Goal: Task Accomplishment & Management: Use online tool/utility

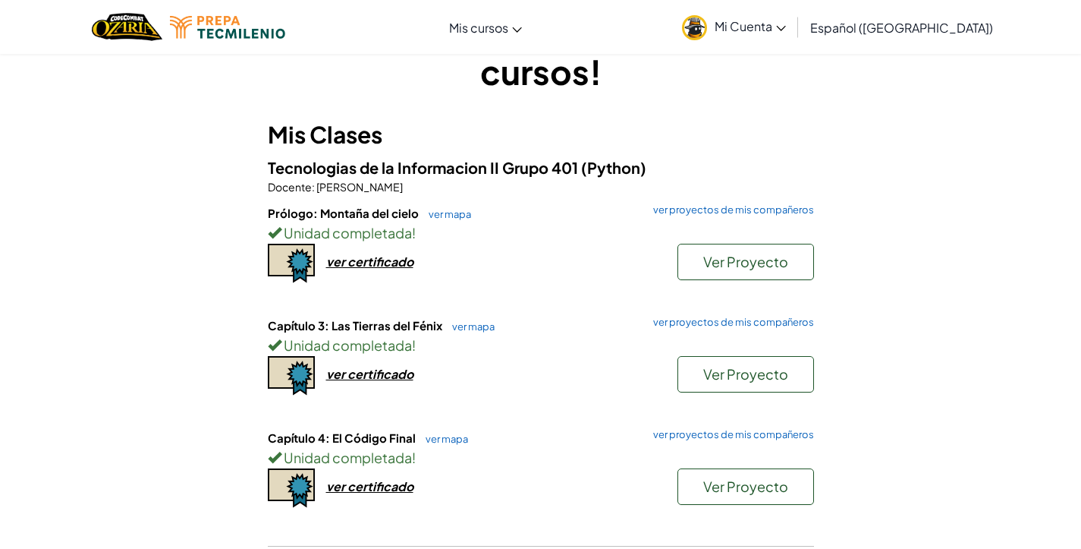
scroll to position [75, 0]
click at [452, 321] on link "ver mapa" at bounding box center [470, 326] width 50 height 12
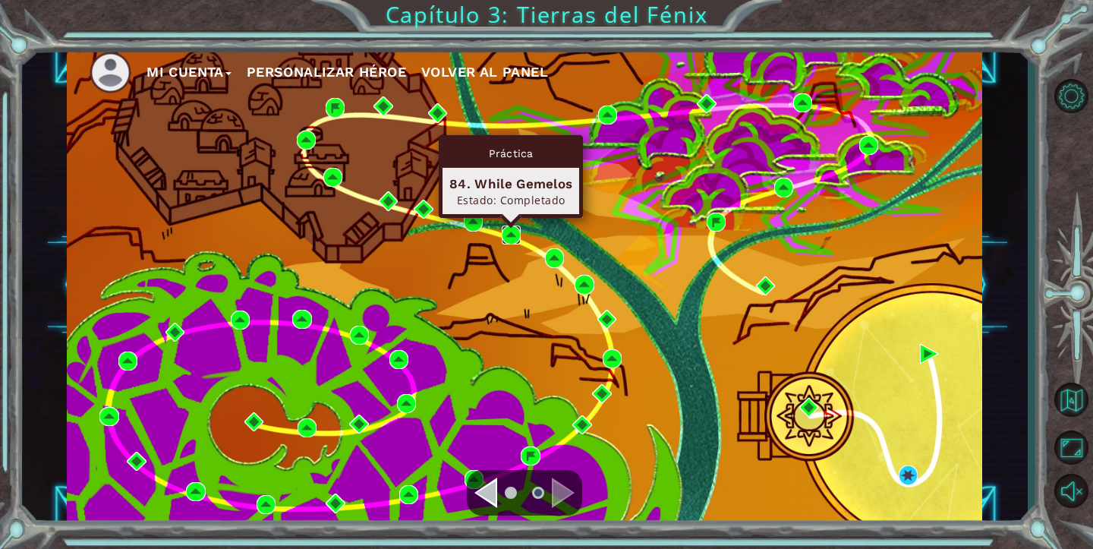
click at [513, 235] on img at bounding box center [511, 234] width 19 height 19
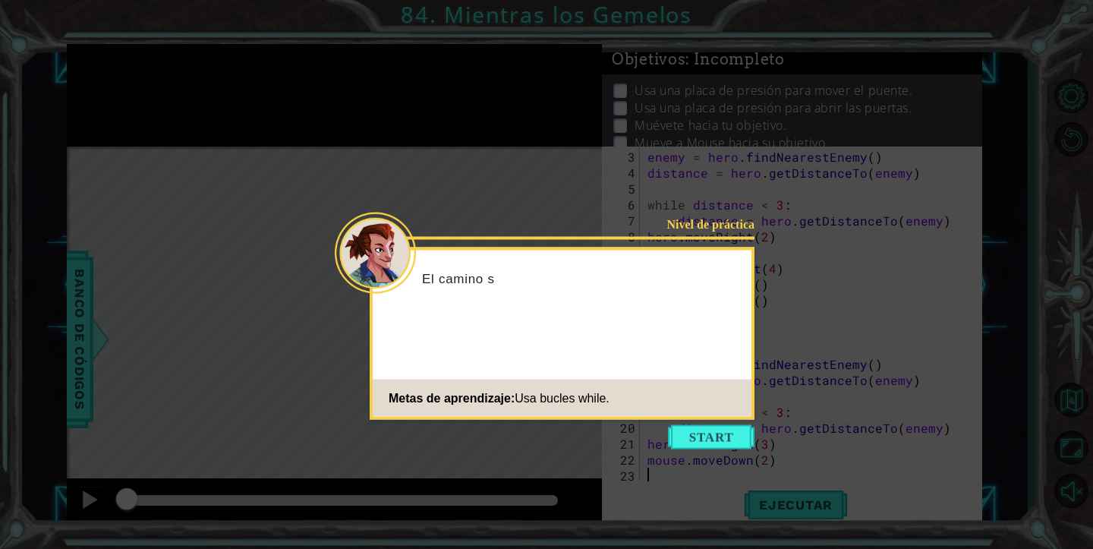
scroll to position [32, 0]
click at [741, 432] on button "Start" at bounding box center [711, 437] width 87 height 24
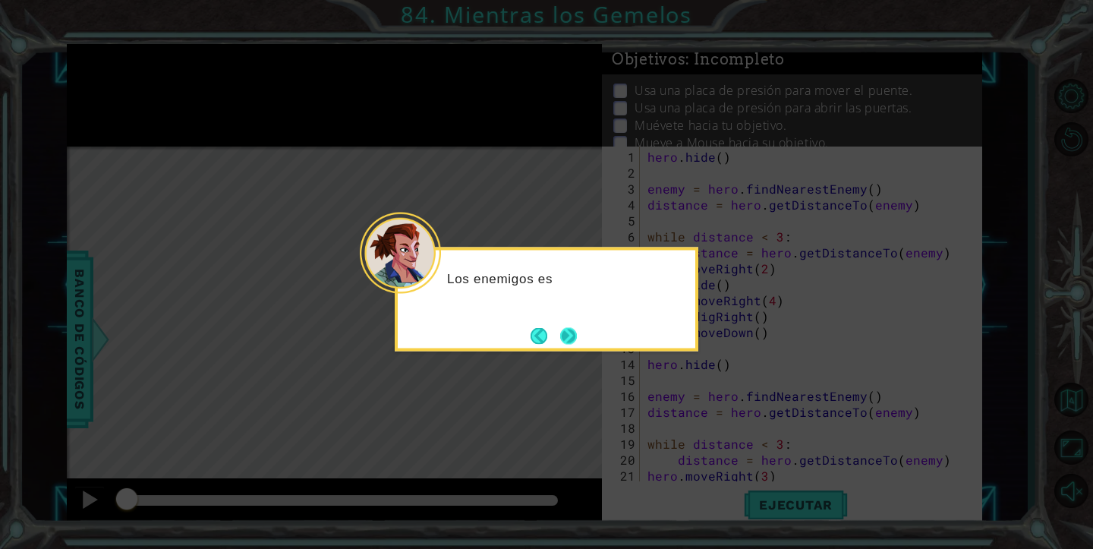
click at [566, 334] on button "Next" at bounding box center [568, 335] width 17 height 17
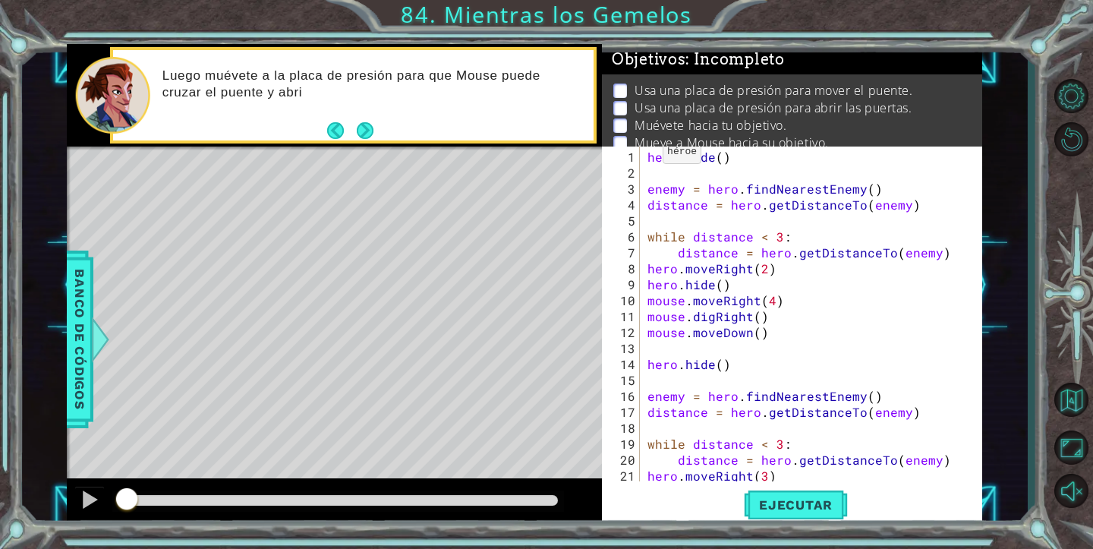
click at [643, 155] on div "1 2 3 4 5 6 7 8 9 10 11 12 13 14 15 16 17 18 19 20 21 22 hero . hide ( ) enemy …" at bounding box center [790, 313] width 376 height 335
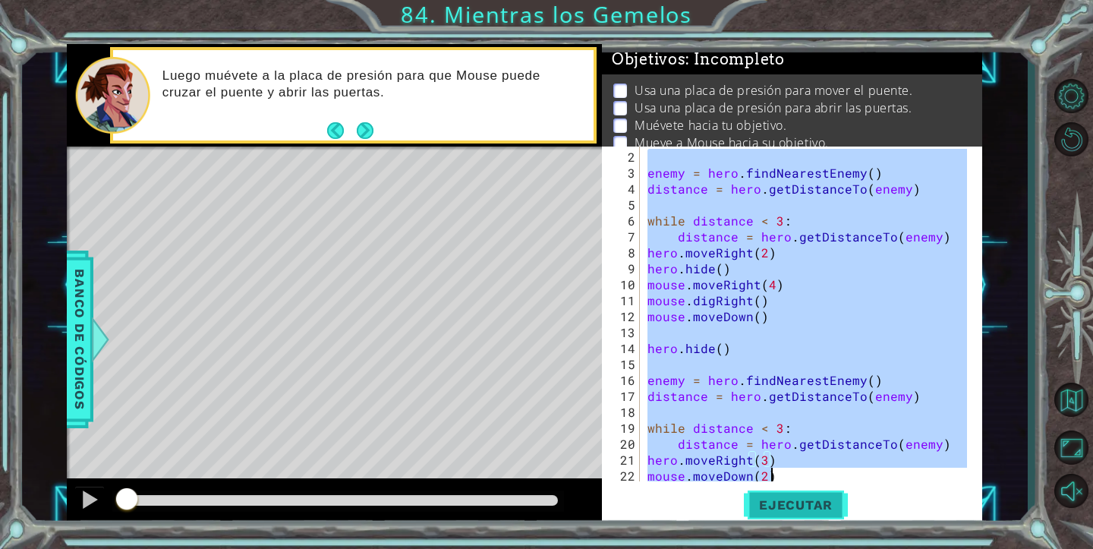
scroll to position [32, 0]
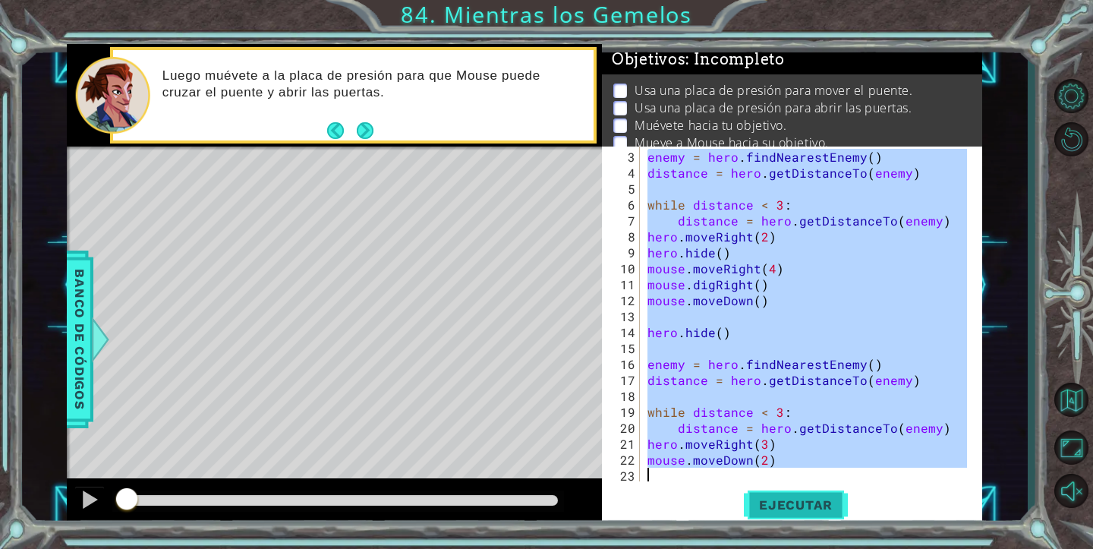
drag, startPoint x: 645, startPoint y: 158, endPoint x: 791, endPoint y: 499, distance: 371.2
click at [791, 500] on div "3 4 5 6 7 8 9 10 11 12 13 14 15 16 17 18 19 20 21 22 23 enemy = hero . findNear…" at bounding box center [792, 336] width 380 height 380
click at [796, 442] on div "enemy = hero . findNearestEnemy ( ) distance = hero . getDistanceTo ( enemy ) w…" at bounding box center [809, 332] width 330 height 366
type textarea "hero.moveRight(3)"
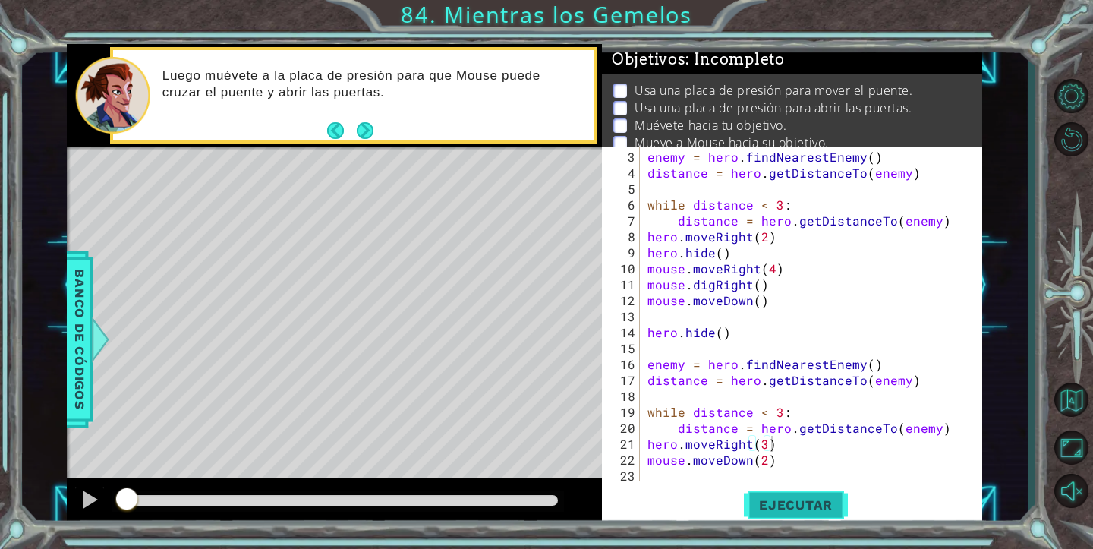
click at [788, 499] on span "Ejecutar" at bounding box center [796, 504] width 104 height 15
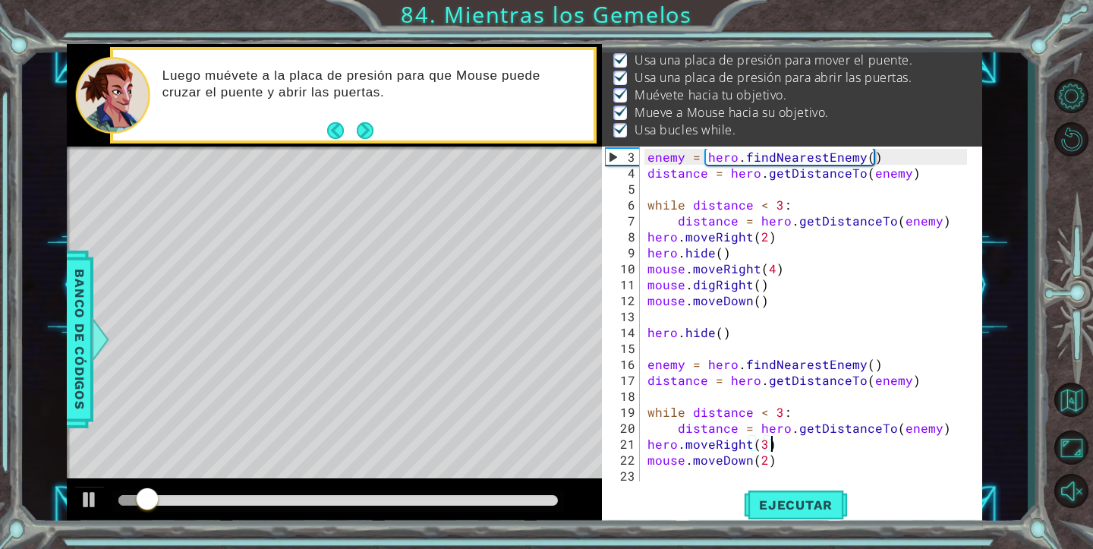
scroll to position [49, 0]
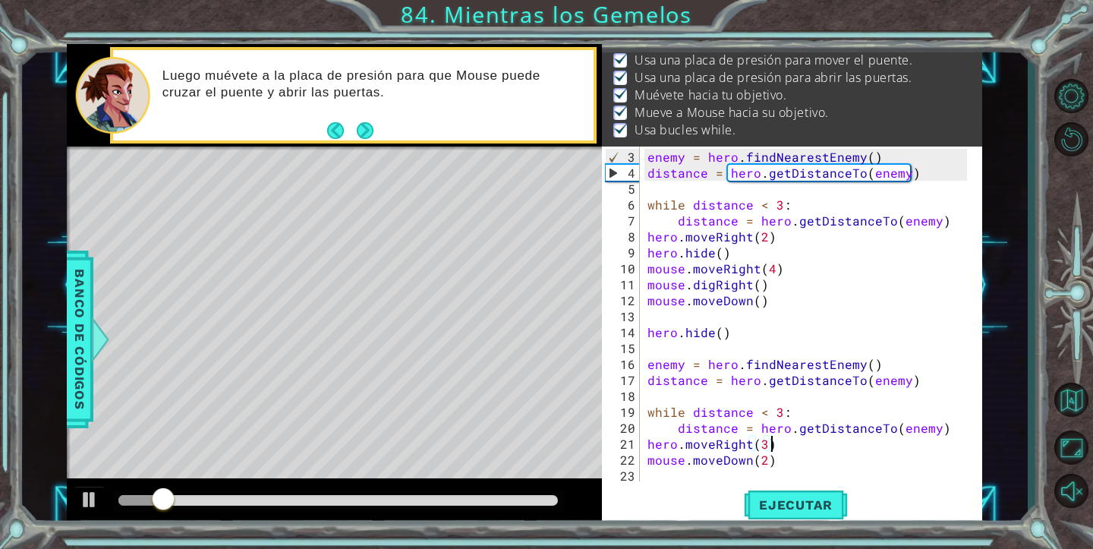
click at [546, 499] on div at bounding box center [337, 500] width 439 height 11
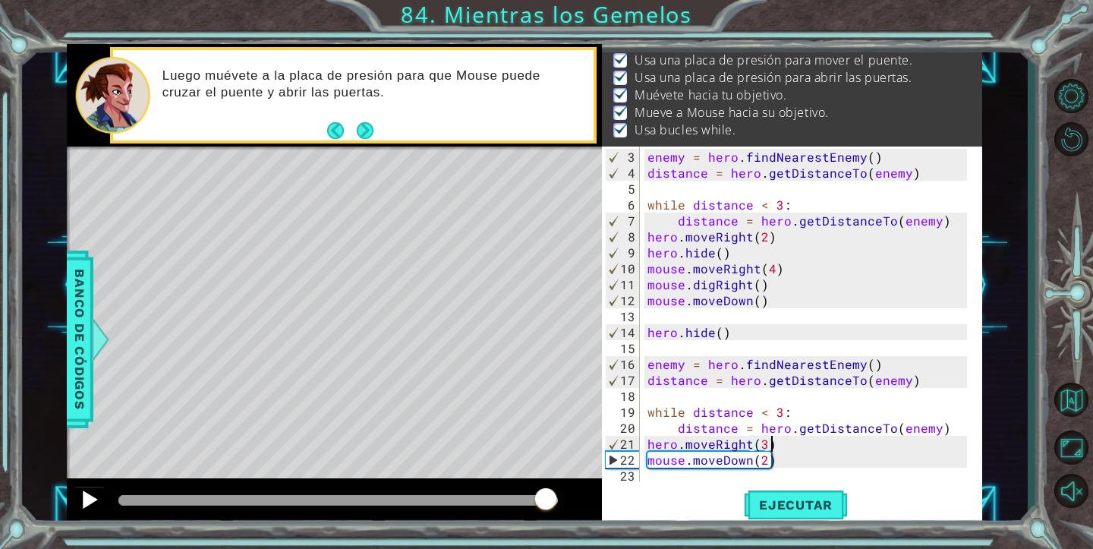
click at [88, 492] on div at bounding box center [90, 499] width 20 height 20
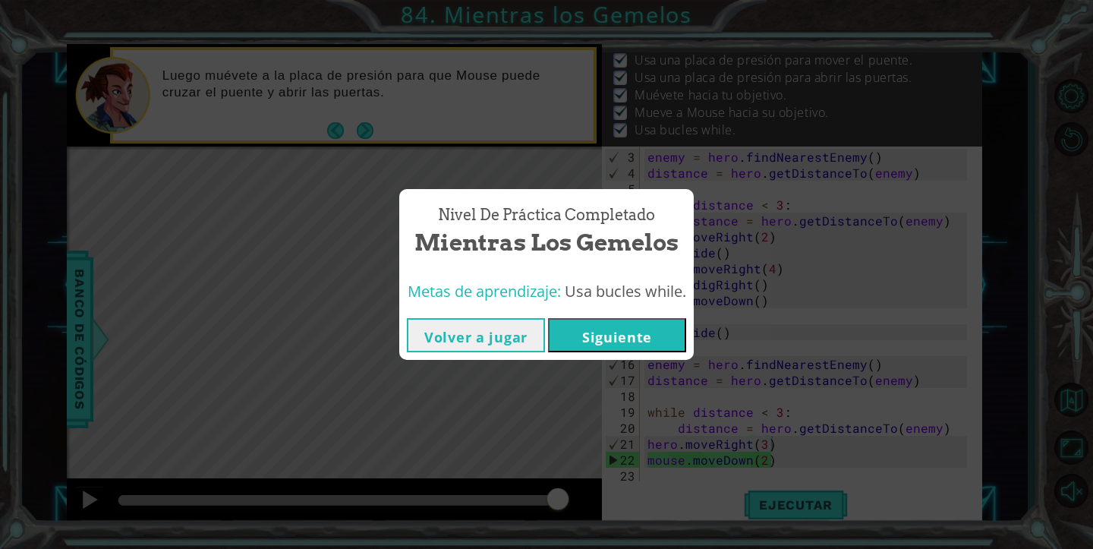
click at [586, 343] on button "Siguiente" at bounding box center [617, 335] width 138 height 34
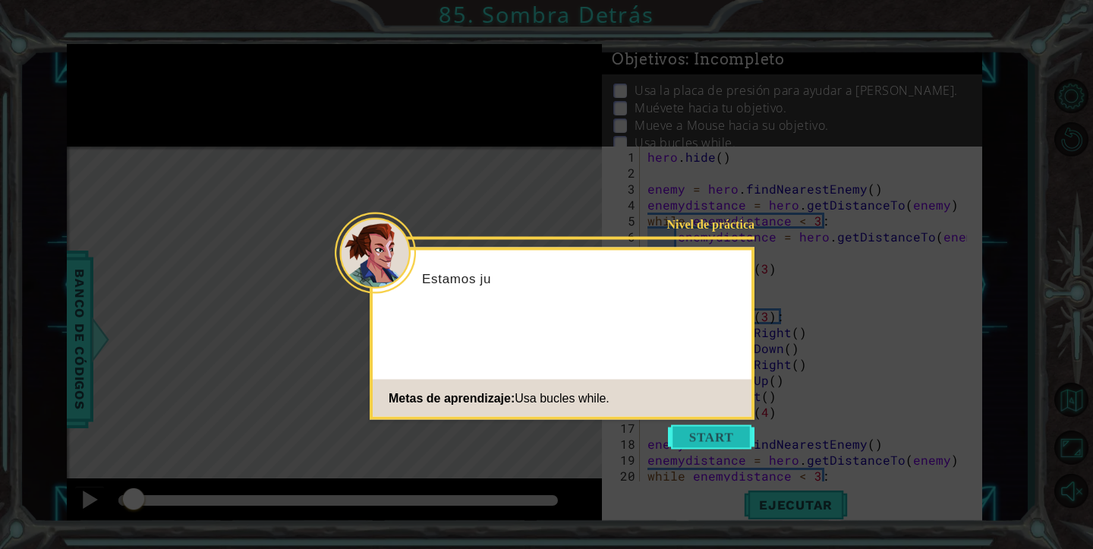
scroll to position [64, 0]
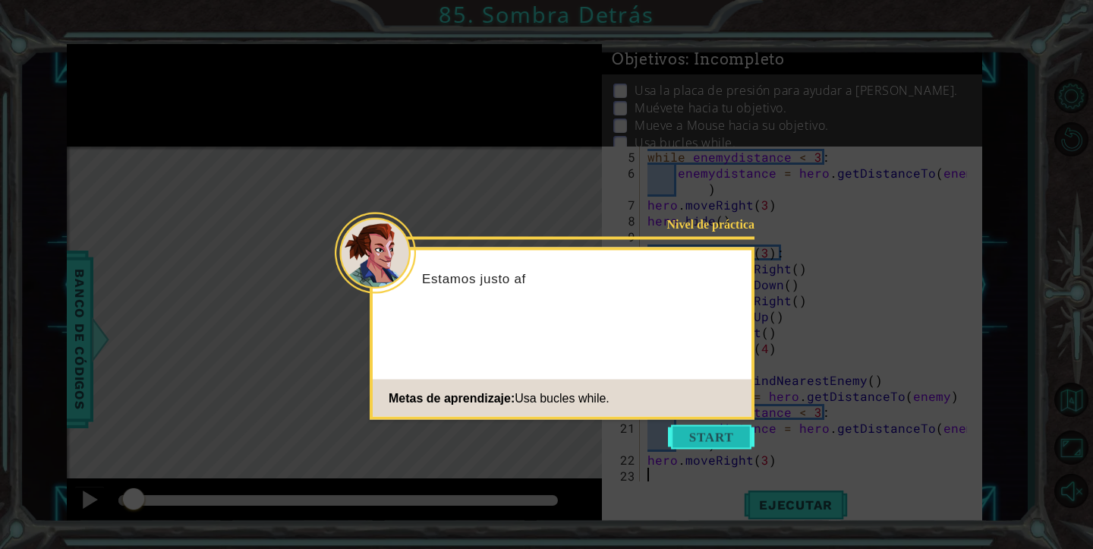
click at [712, 439] on button "Start" at bounding box center [711, 437] width 87 height 24
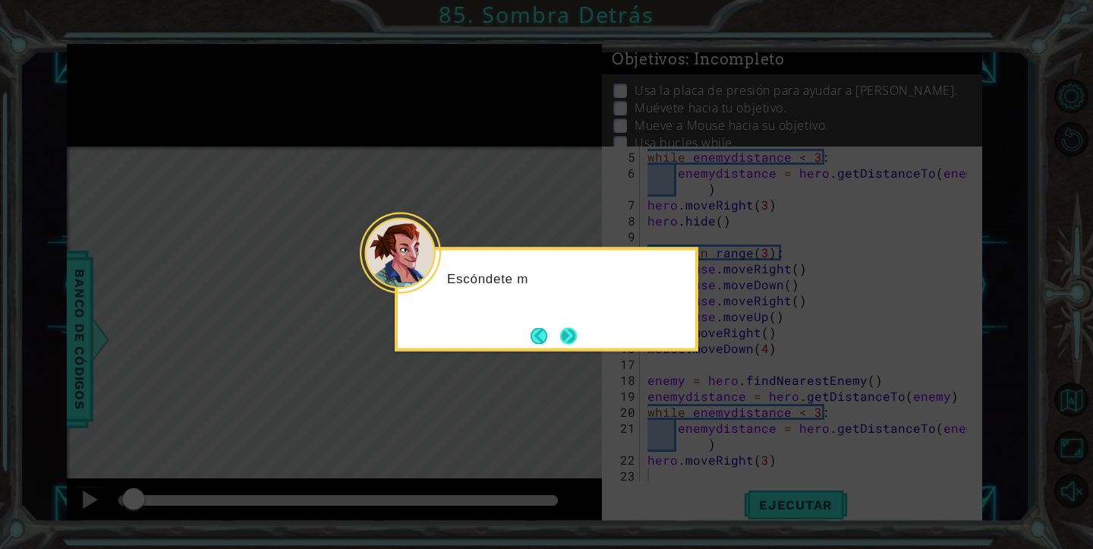
click at [576, 332] on button "Next" at bounding box center [568, 335] width 17 height 17
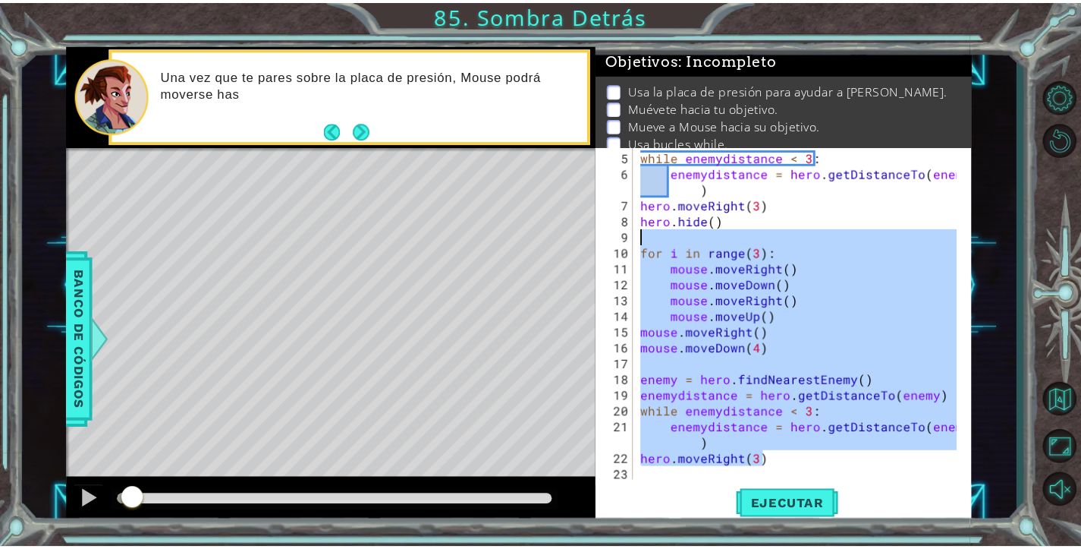
scroll to position [0, 0]
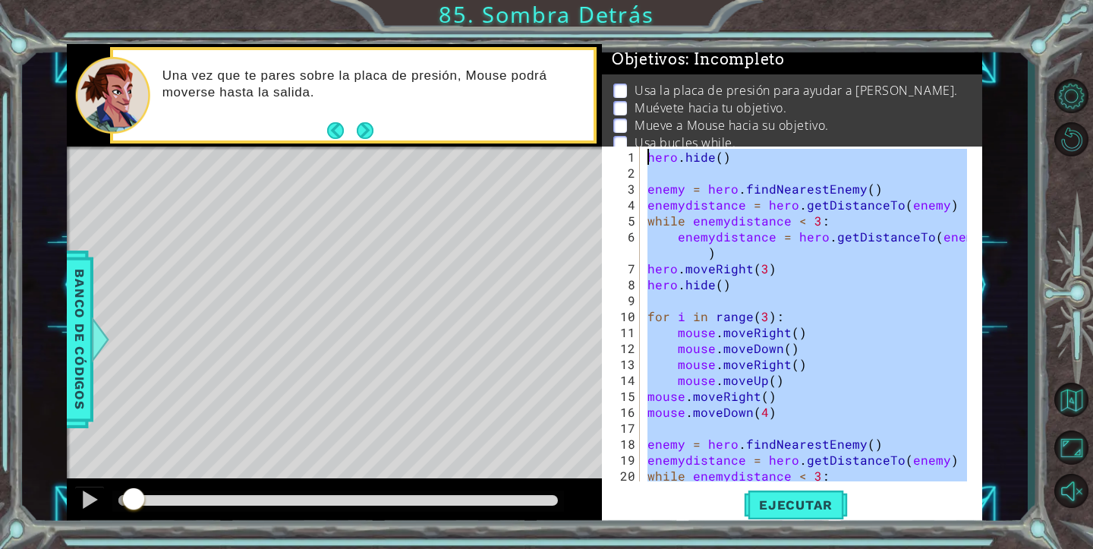
drag, startPoint x: 778, startPoint y: 461, endPoint x: 644, endPoint y: 71, distance: 413.0
click at [644, 71] on div "Objetivos : Incompleto Usa la placa de presión para ayudar a [PERSON_NAME]. Mué…" at bounding box center [792, 285] width 380 height 483
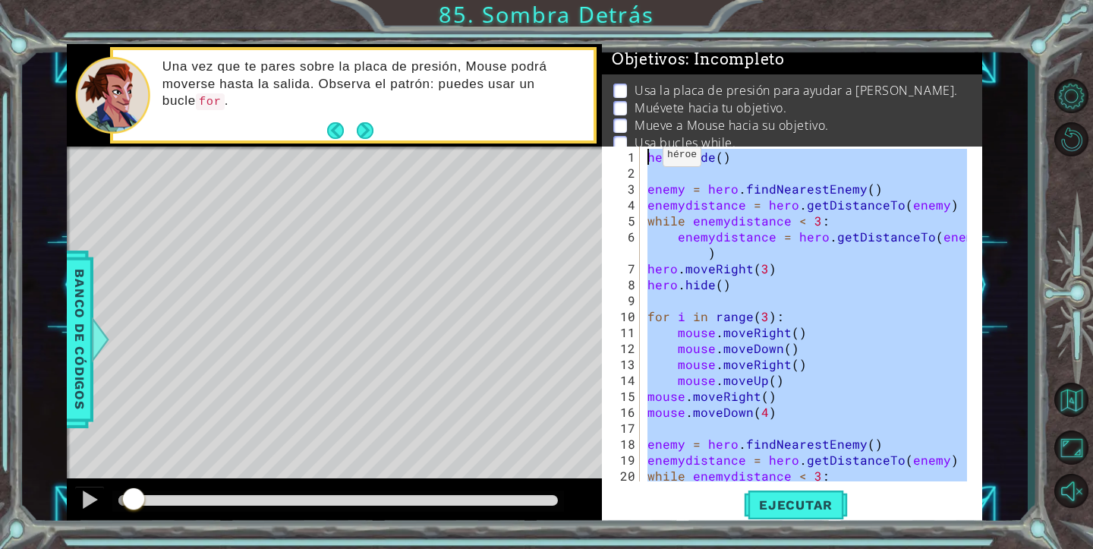
click at [607, 170] on div "2" at bounding box center [622, 173] width 35 height 16
type textarea "enemy = hero.findNearestEnemy()"
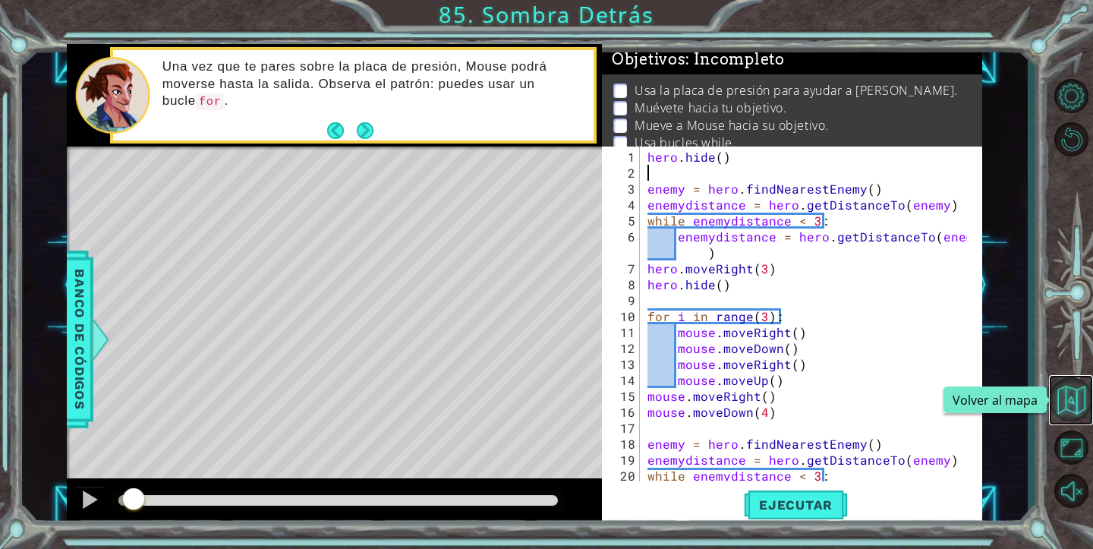
click at [1071, 414] on button "Volver al mapa" at bounding box center [1071, 399] width 44 height 44
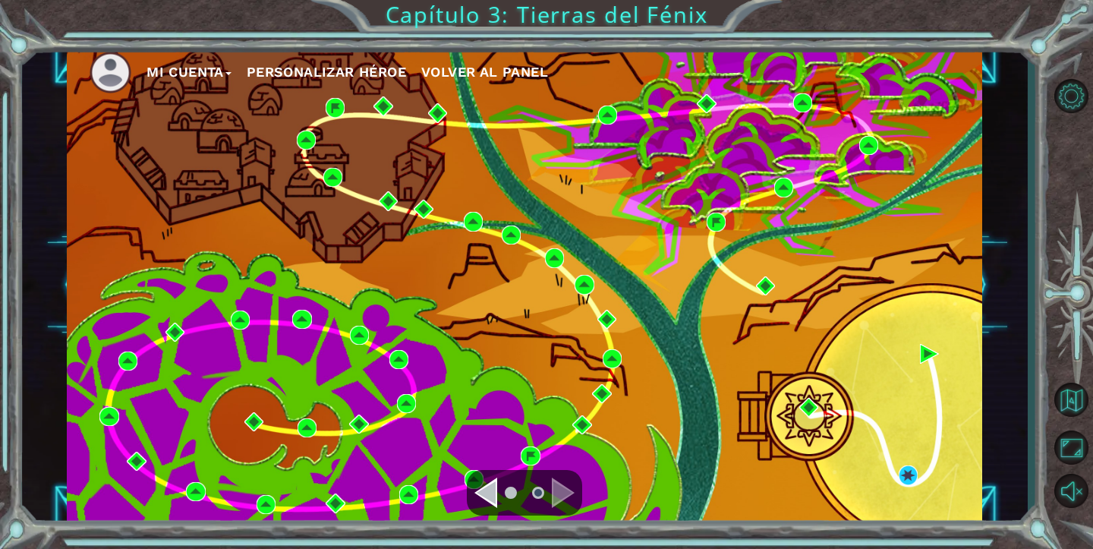
click at [534, 71] on span "Volver al panel" at bounding box center [484, 72] width 127 height 16
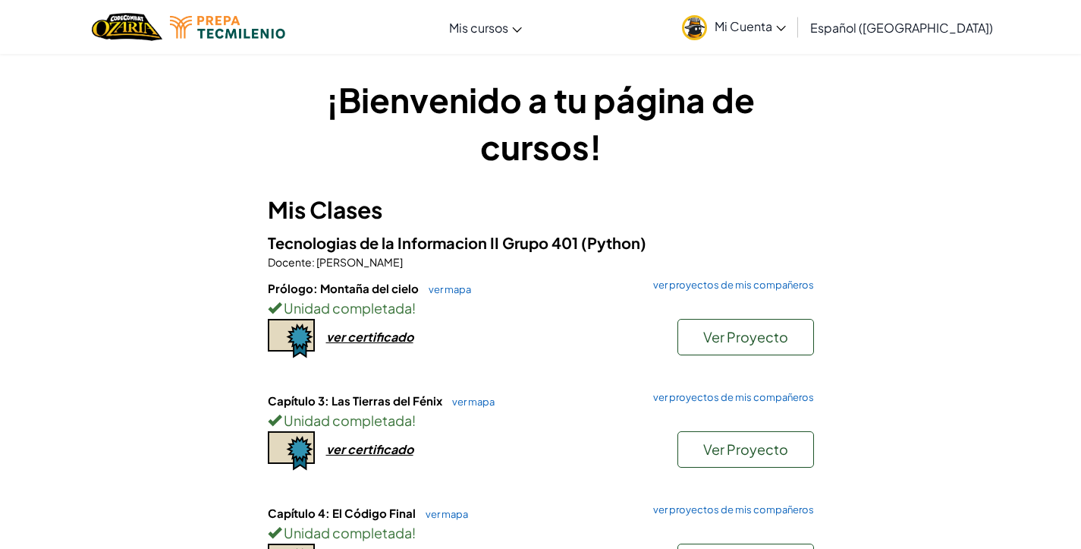
click at [773, 23] on span "Mi Cuenta" at bounding box center [750, 26] width 71 height 16
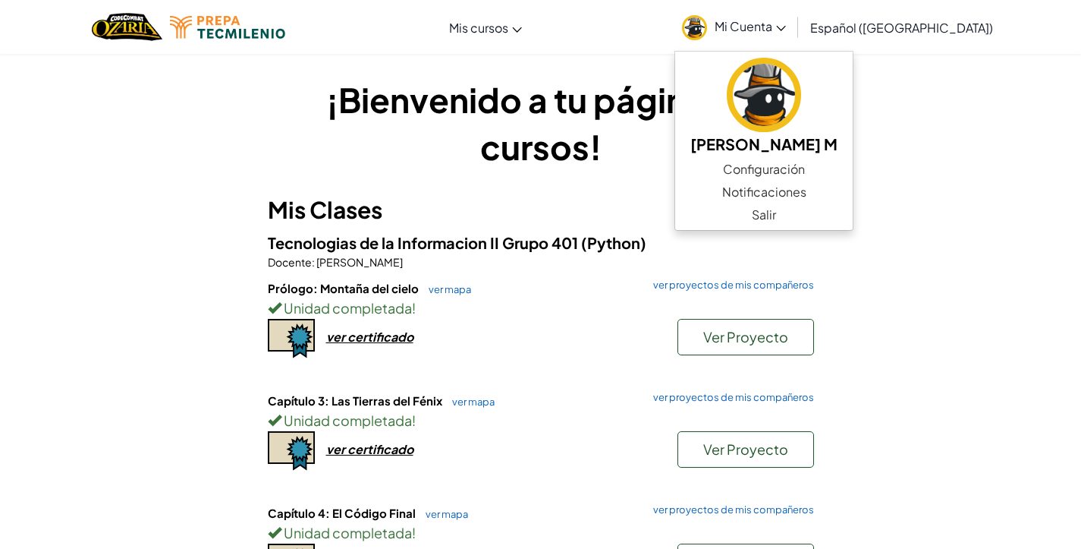
click at [804, 228] on ul "[PERSON_NAME] M Configuración Notificaciones Salir" at bounding box center [764, 141] width 179 height 180
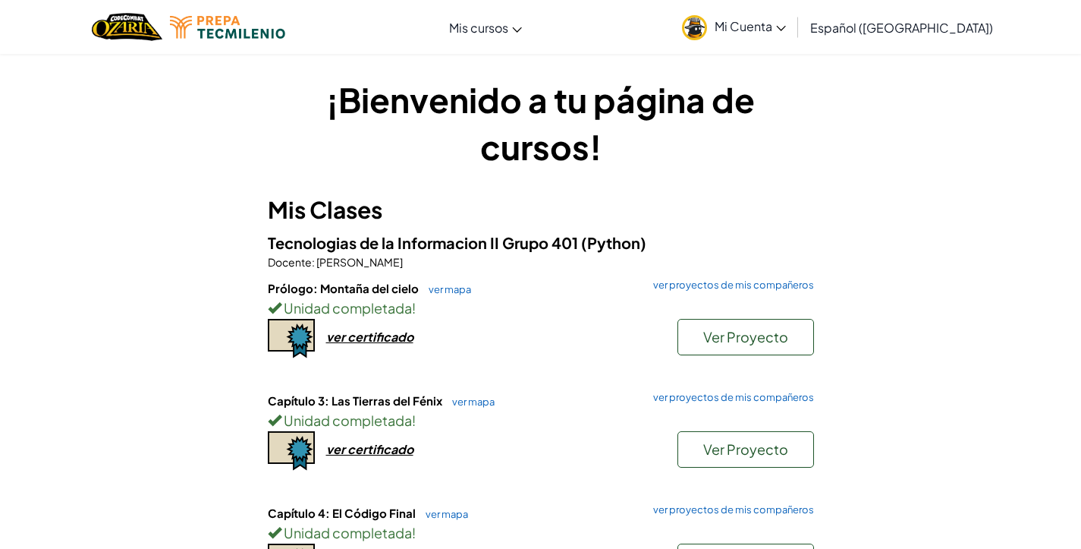
click at [786, 23] on span "Mi Cuenta" at bounding box center [750, 26] width 71 height 16
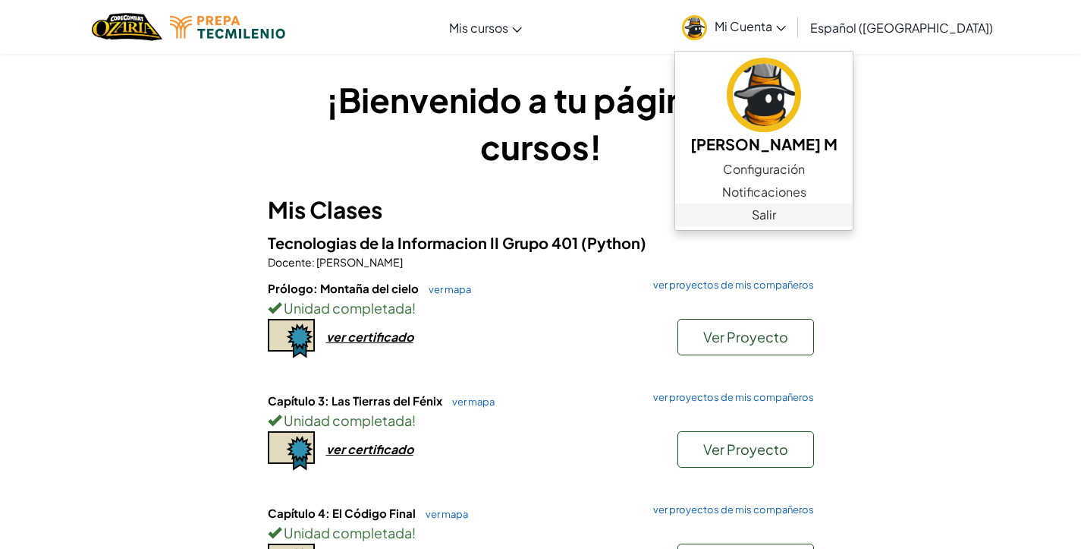
click at [804, 210] on link "Salir" at bounding box center [764, 214] width 178 height 23
